Goal: Task Accomplishment & Management: Manage account settings

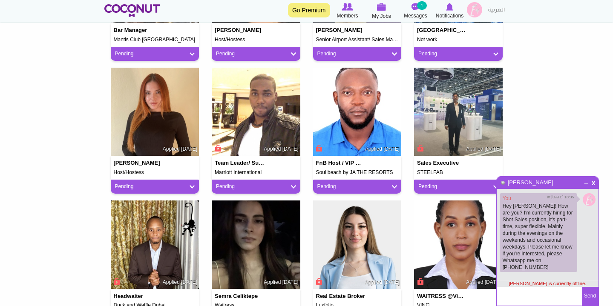
scroll to position [609, 0]
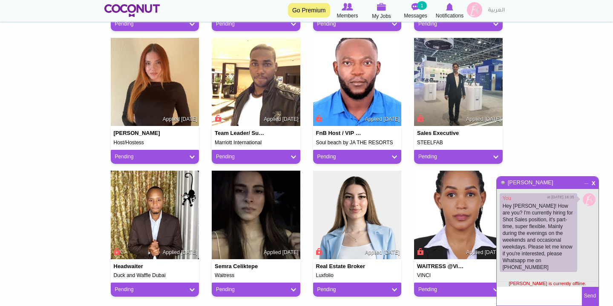
click at [584, 183] on span "_" at bounding box center [586, 180] width 7 height 5
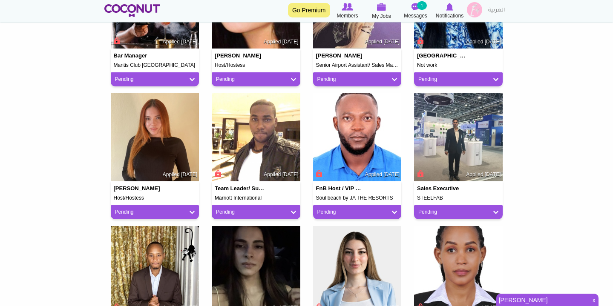
scroll to position [551, 0]
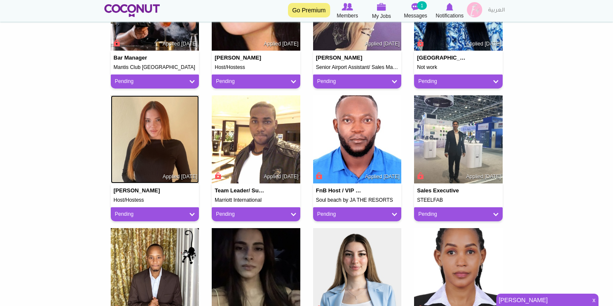
click at [171, 144] on img at bounding box center [155, 139] width 89 height 89
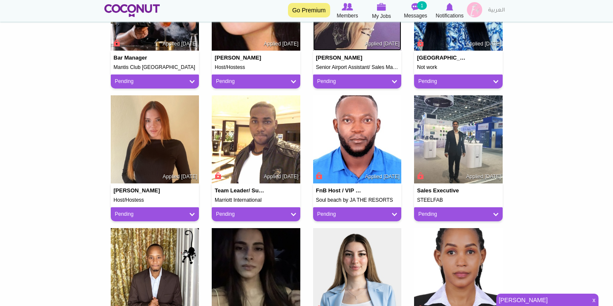
click at [379, 51] on img at bounding box center [357, 7] width 89 height 89
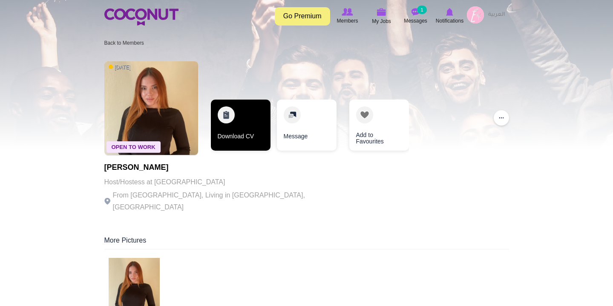
click at [229, 115] on link "Download CV" at bounding box center [241, 125] width 60 height 51
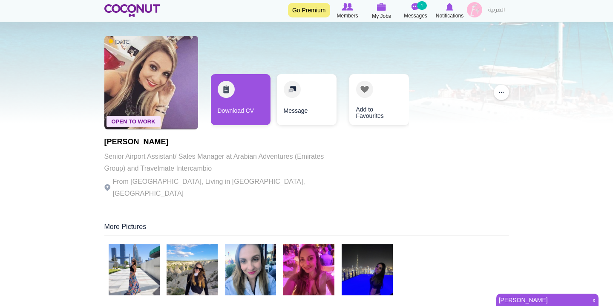
scroll to position [29, 0]
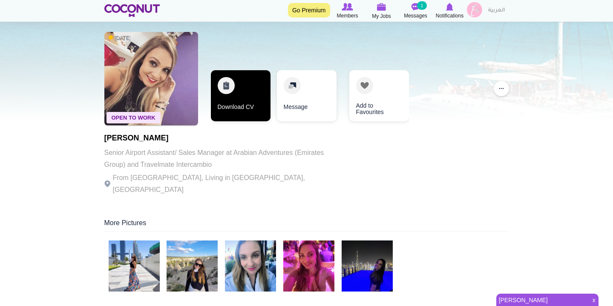
click at [236, 108] on link "Download CV" at bounding box center [241, 95] width 60 height 51
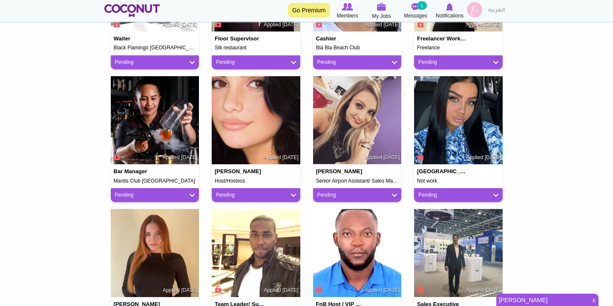
scroll to position [435, 0]
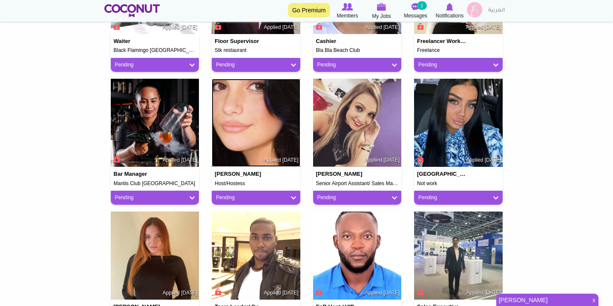
click at [242, 127] on img at bounding box center [256, 123] width 89 height 89
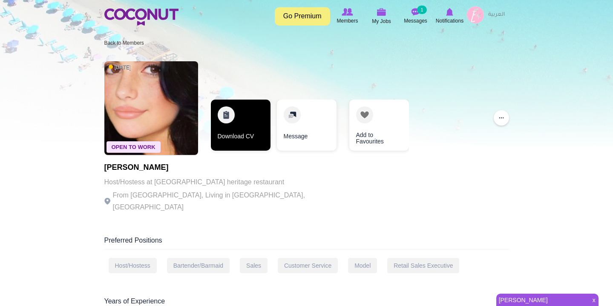
click at [243, 127] on link "Download CV" at bounding box center [241, 125] width 60 height 51
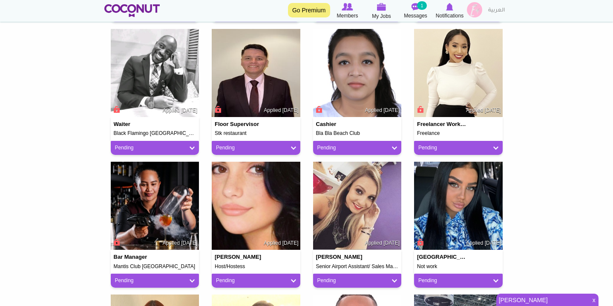
scroll to position [351, 0]
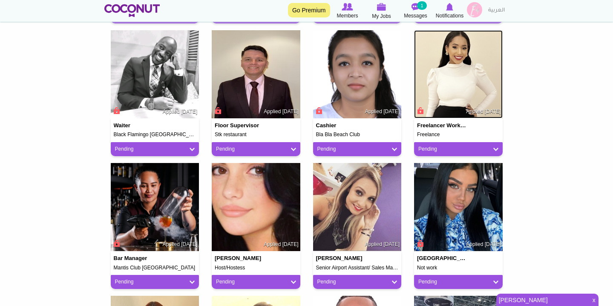
click at [442, 63] on img at bounding box center [458, 74] width 89 height 89
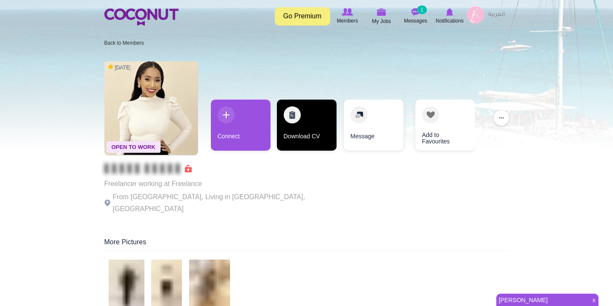
click at [293, 114] on link "Download CV" at bounding box center [307, 125] width 60 height 51
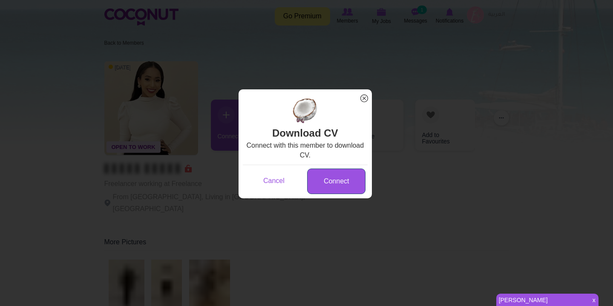
click at [345, 176] on link "Connect" at bounding box center [336, 182] width 58 height 26
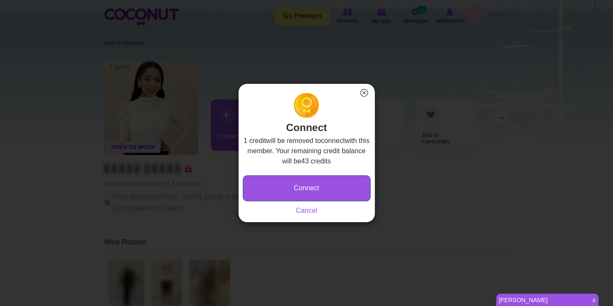
click at [308, 182] on button "Connect" at bounding box center [307, 188] width 128 height 26
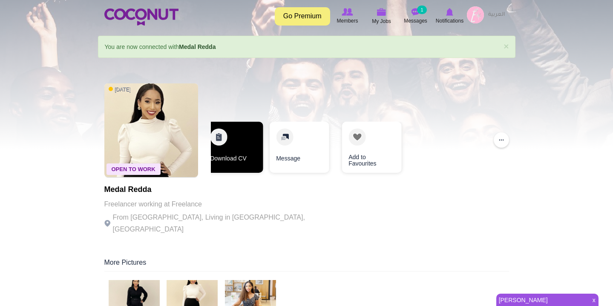
click at [249, 158] on link "Download CV" at bounding box center [233, 147] width 60 height 51
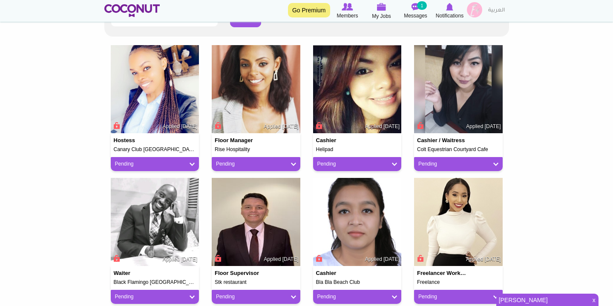
scroll to position [201, 0]
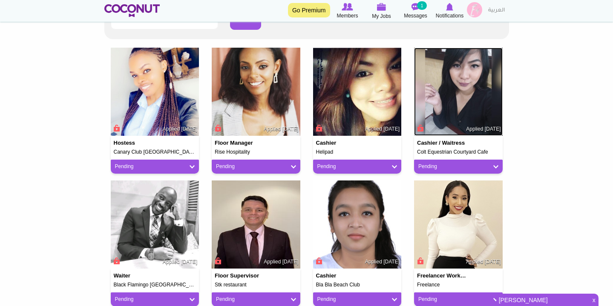
click at [466, 107] on img at bounding box center [458, 92] width 89 height 89
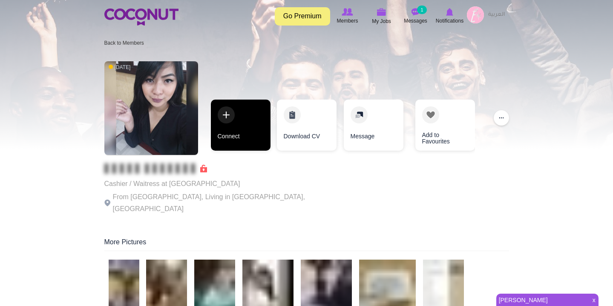
click at [250, 135] on link "Connect" at bounding box center [241, 125] width 60 height 51
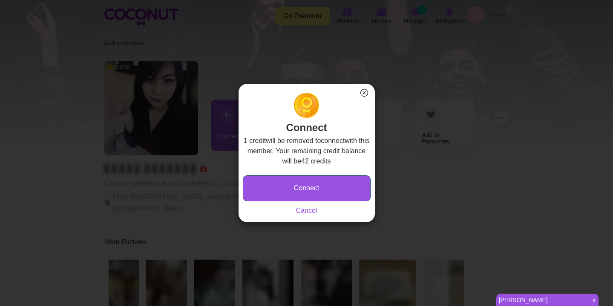
click at [284, 187] on button "Connect" at bounding box center [307, 188] width 128 height 26
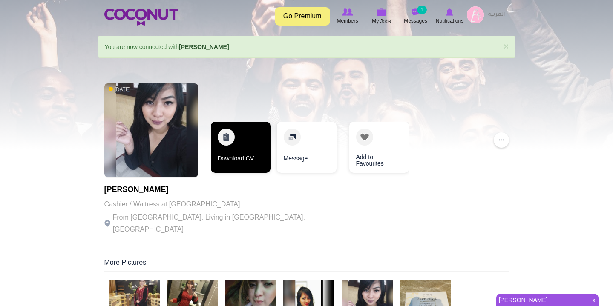
click at [252, 149] on link "Download CV" at bounding box center [241, 147] width 60 height 51
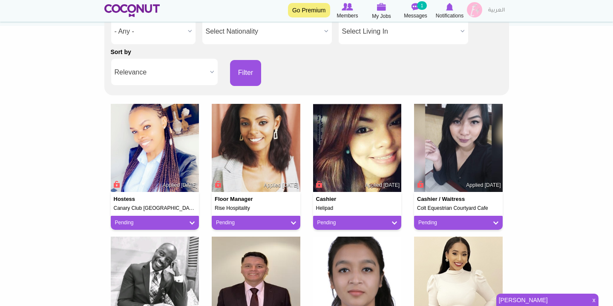
scroll to position [140, 0]
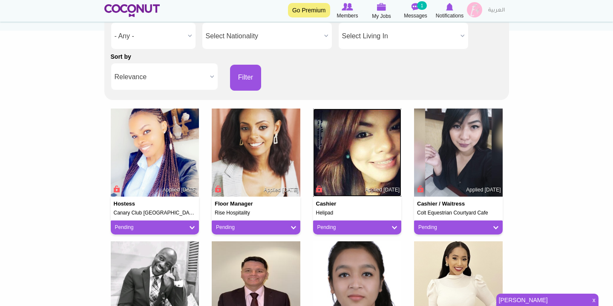
click at [358, 155] on img at bounding box center [357, 153] width 89 height 89
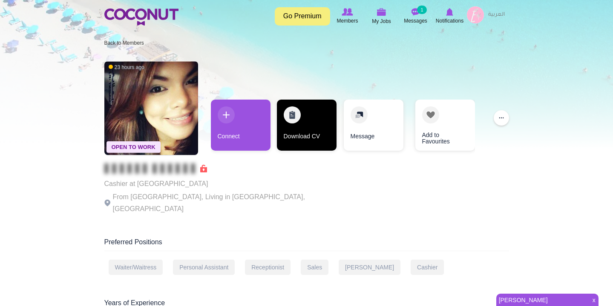
click at [303, 109] on link "Download CV" at bounding box center [307, 125] width 60 height 51
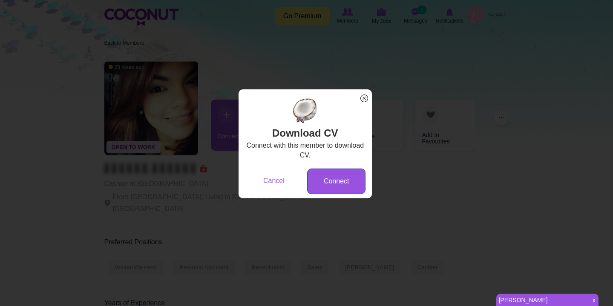
click at [318, 169] on link "Connect" at bounding box center [336, 182] width 58 height 26
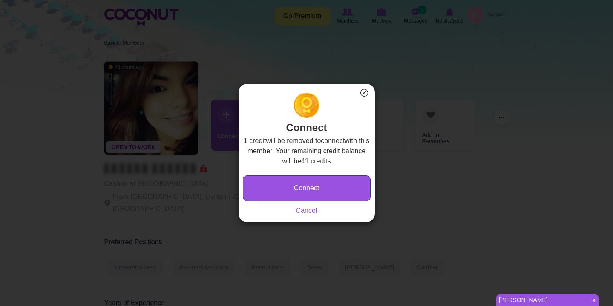
click at [317, 184] on button "Connect" at bounding box center [307, 188] width 128 height 26
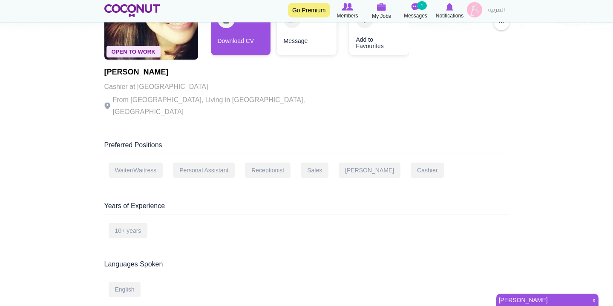
scroll to position [94, 0]
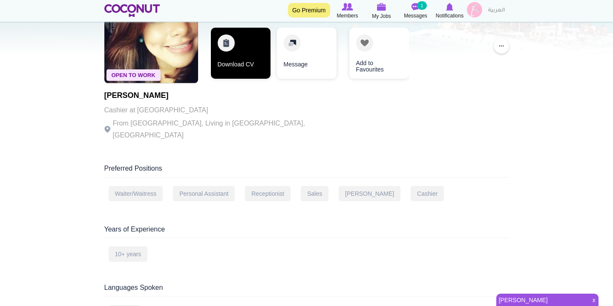
click at [262, 66] on link "Download CV" at bounding box center [241, 53] width 60 height 51
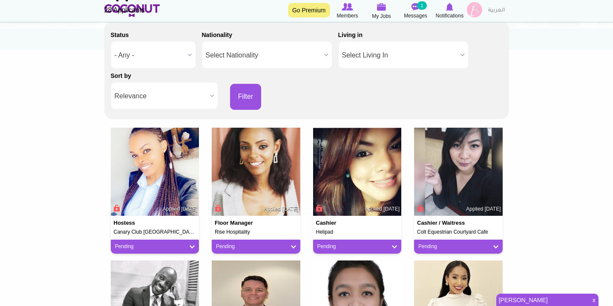
scroll to position [121, 0]
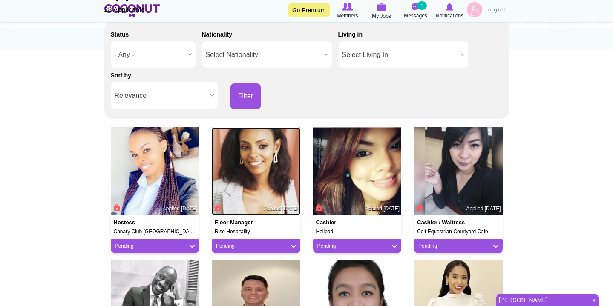
click at [230, 157] on img at bounding box center [256, 171] width 89 height 89
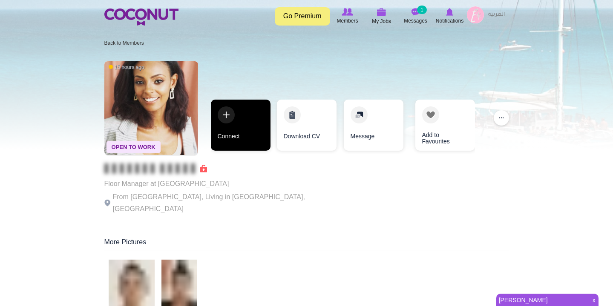
click at [235, 110] on link "Connect" at bounding box center [241, 125] width 60 height 51
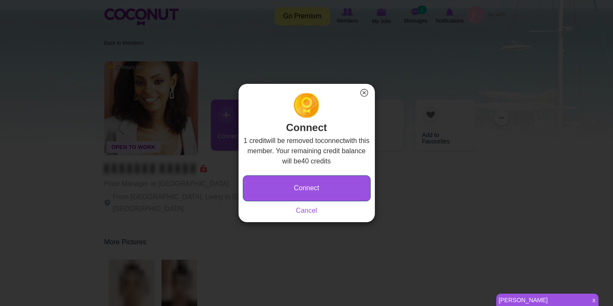
click at [316, 177] on button "Connect" at bounding box center [307, 188] width 128 height 26
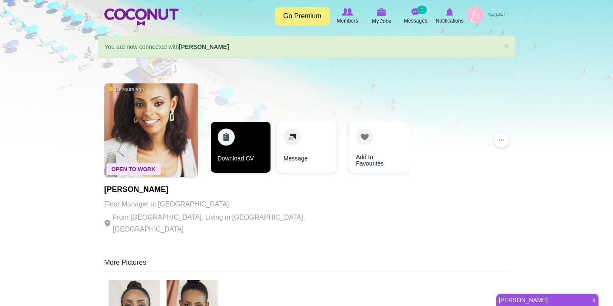
click at [234, 158] on link "Download CV" at bounding box center [241, 147] width 60 height 51
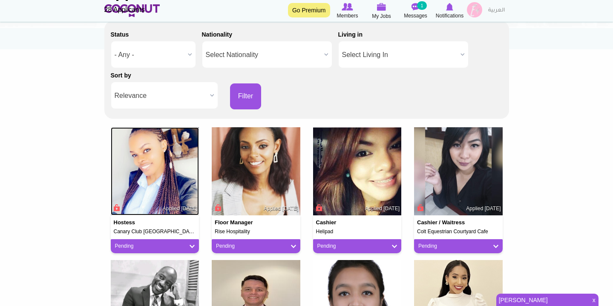
click at [165, 167] on img at bounding box center [155, 171] width 89 height 89
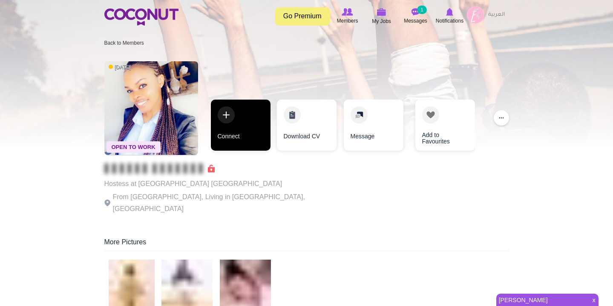
click at [238, 109] on link "Connect" at bounding box center [241, 125] width 60 height 51
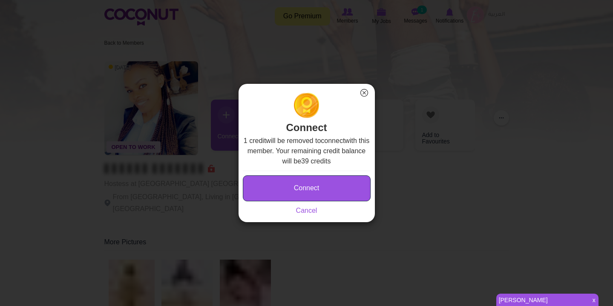
click at [310, 185] on button "Connect" at bounding box center [307, 188] width 128 height 26
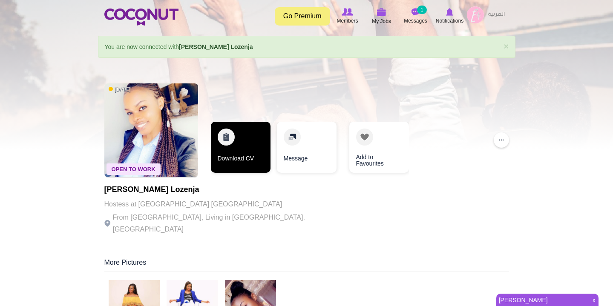
click at [246, 138] on link "Download CV" at bounding box center [241, 147] width 60 height 51
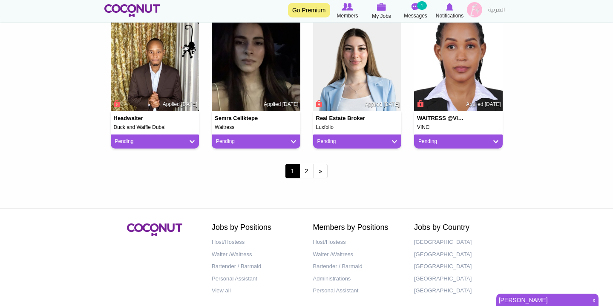
scroll to position [755, 0]
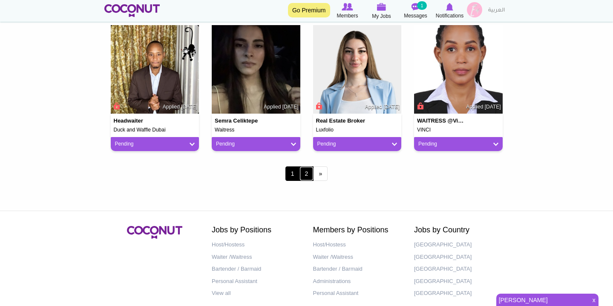
click at [310, 174] on link "2" at bounding box center [306, 174] width 14 height 14
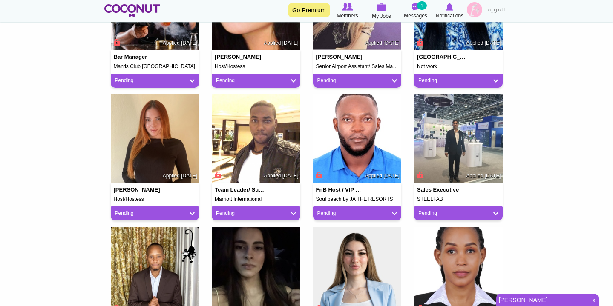
scroll to position [755, 0]
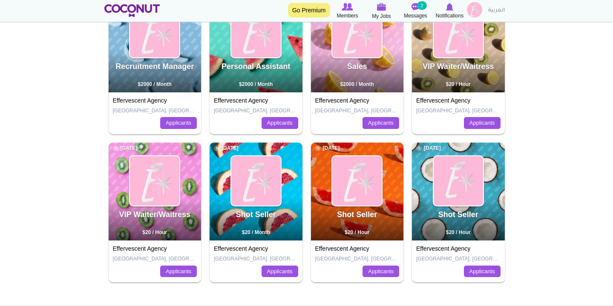
scroll to position [147, 0]
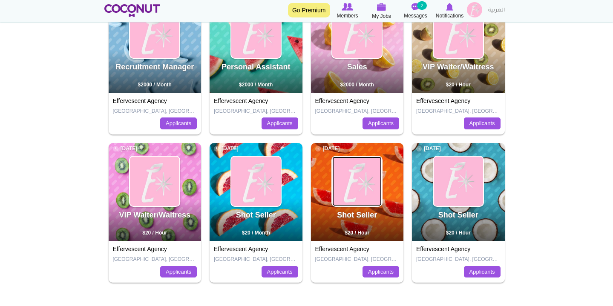
click at [364, 204] on img at bounding box center [356, 181] width 49 height 49
click at [387, 275] on link "Applicants" at bounding box center [380, 272] width 37 height 12
click at [383, 273] on link "Applicants" at bounding box center [380, 272] width 37 height 12
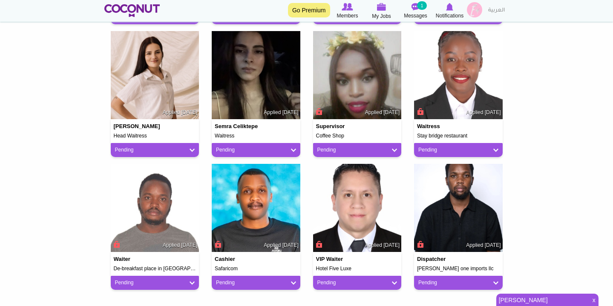
scroll to position [484, 0]
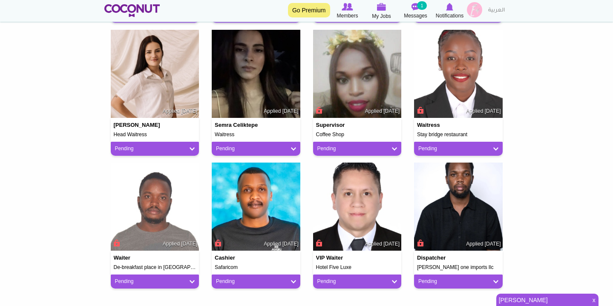
click at [365, 113] on span "Applied 11 months ago" at bounding box center [382, 111] width 34 height 7
click at [350, 90] on img at bounding box center [357, 74] width 89 height 89
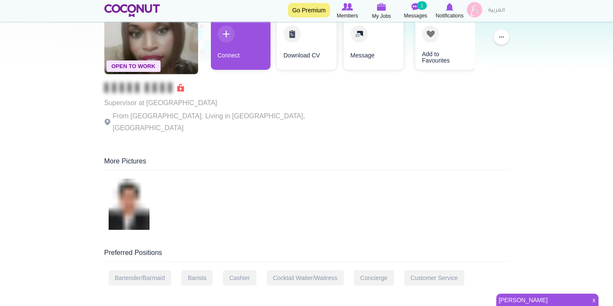
scroll to position [81, 0]
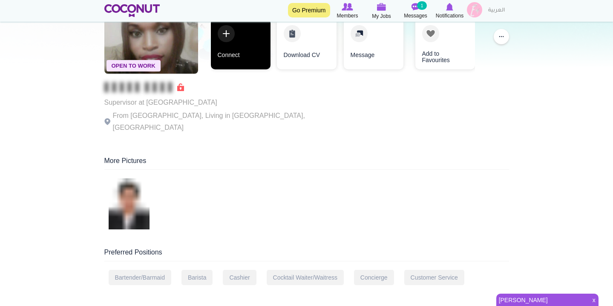
click at [230, 37] on link "Connect" at bounding box center [241, 43] width 60 height 51
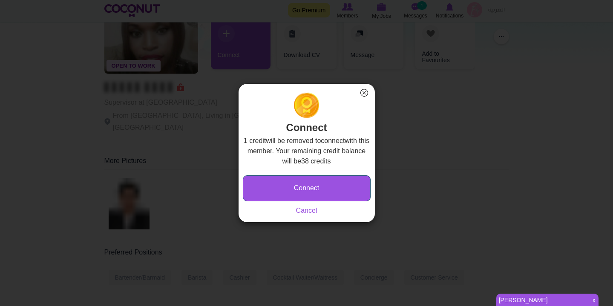
click at [319, 183] on button "Connect" at bounding box center [307, 188] width 128 height 26
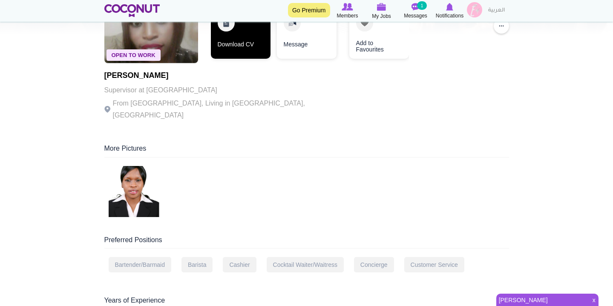
scroll to position [123, 0]
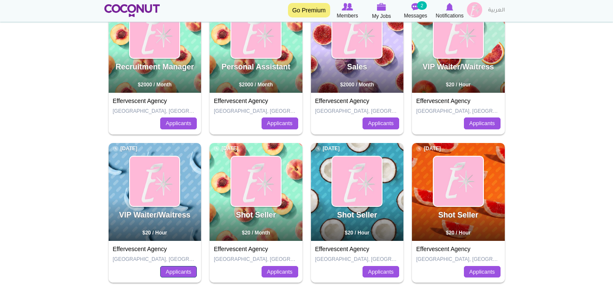
click at [173, 272] on link "Applicants" at bounding box center [178, 272] width 37 height 12
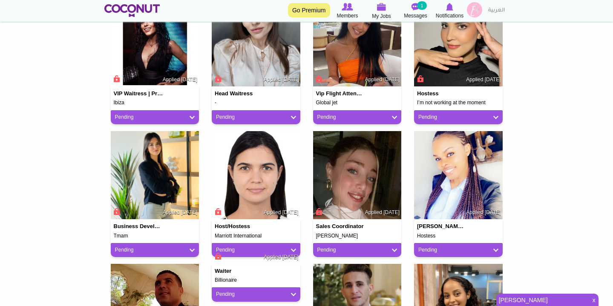
scroll to position [797, 0]
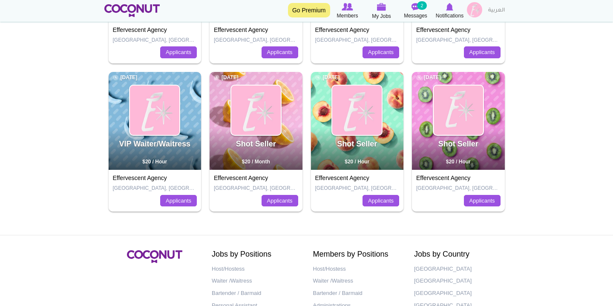
scroll to position [284, 0]
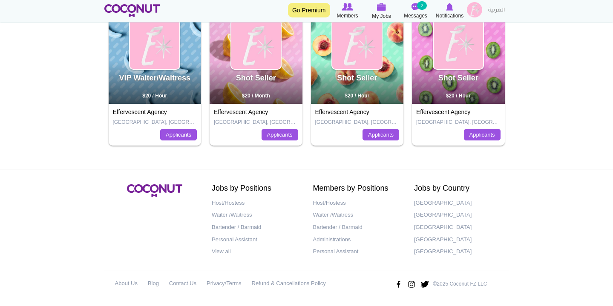
click at [165, 98] on span "$20 / Hour" at bounding box center [154, 96] width 25 height 6
click at [167, 51] on img at bounding box center [154, 44] width 49 height 49
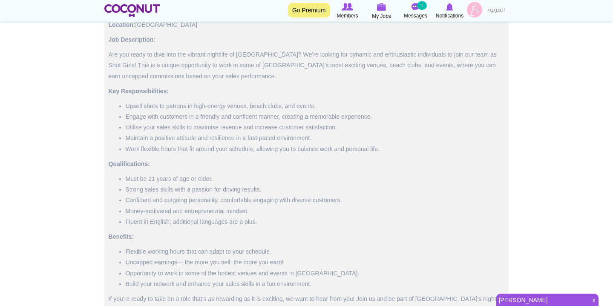
scroll to position [628, 0]
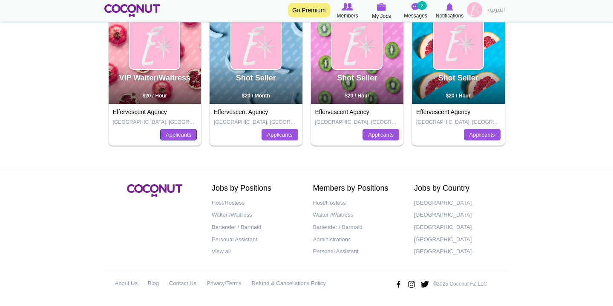
click at [186, 133] on link "Applicants" at bounding box center [178, 135] width 37 height 12
